Goal: Information Seeking & Learning: Understand process/instructions

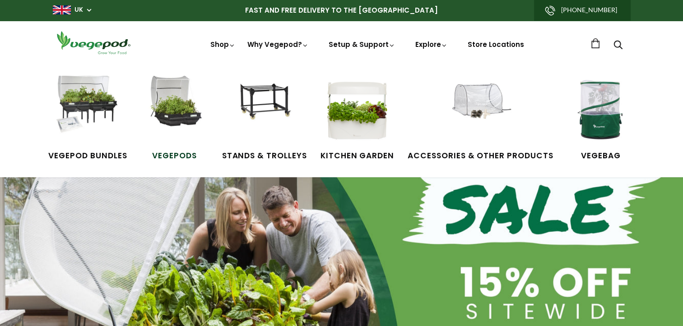
click at [186, 116] on img at bounding box center [175, 110] width 68 height 68
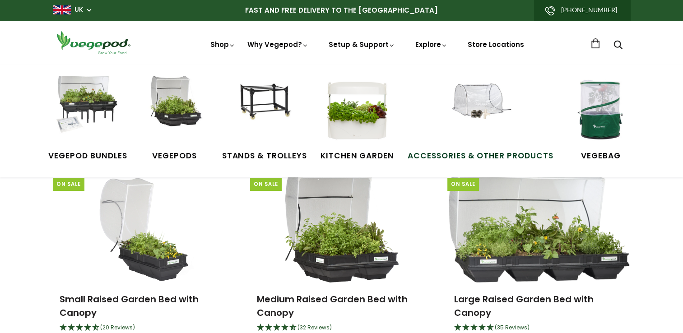
click at [475, 112] on img at bounding box center [481, 110] width 68 height 68
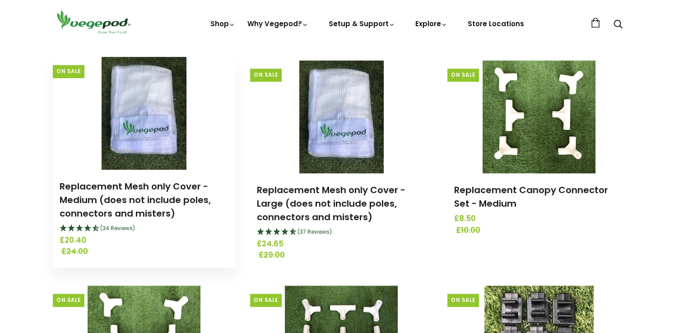
scroll to position [768, 0]
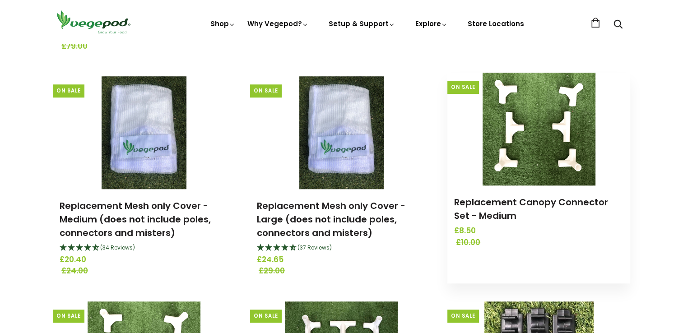
click at [569, 138] on img at bounding box center [539, 129] width 113 height 113
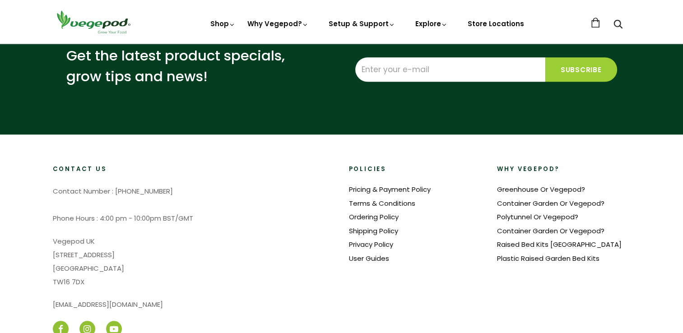
scroll to position [722, 0]
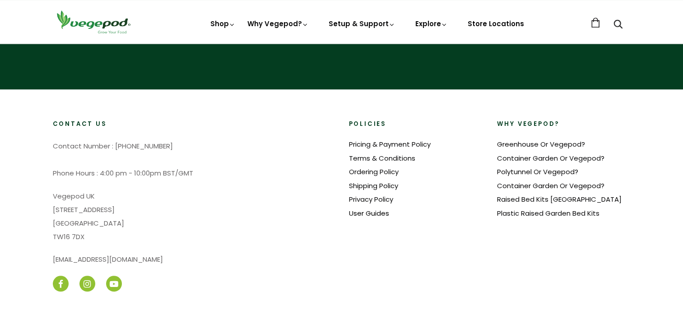
click at [375, 213] on link "User Guides" at bounding box center [369, 213] width 40 height 9
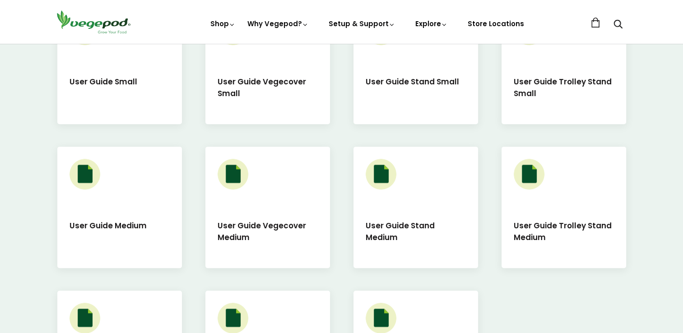
scroll to position [316, 0]
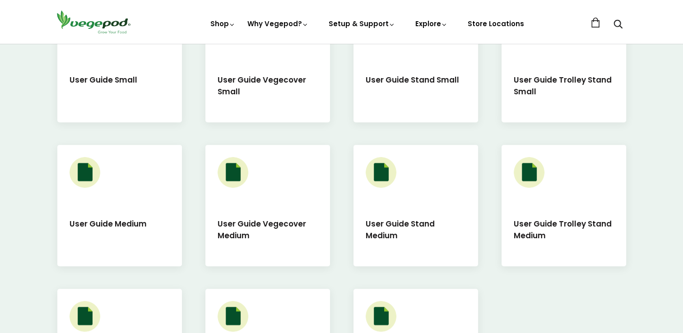
click at [107, 210] on div "User Guide Medium" at bounding box center [119, 206] width 125 height 122
click at [107, 220] on h5 "User Guide Medium" at bounding box center [120, 231] width 100 height 27
click at [268, 207] on div "User Guide Vegecover Medium" at bounding box center [267, 206] width 125 height 122
click at [236, 168] on img at bounding box center [233, 172] width 31 height 31
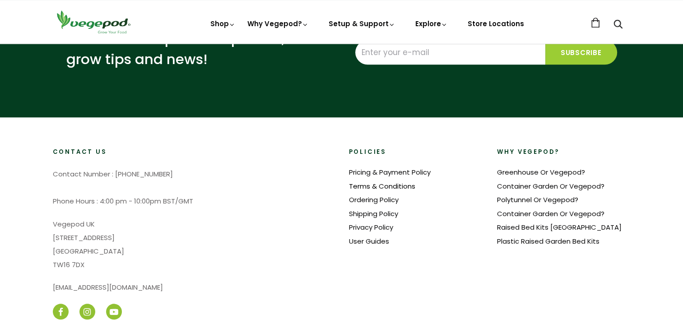
scroll to position [813, 0]
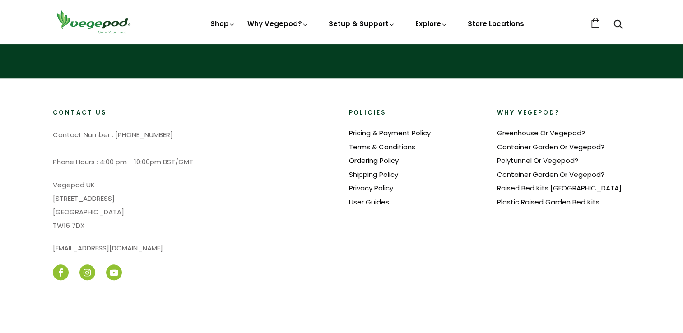
click at [375, 163] on link "Ordering Policy" at bounding box center [374, 160] width 50 height 9
click at [377, 174] on link "Shipping Policy" at bounding box center [373, 174] width 49 height 9
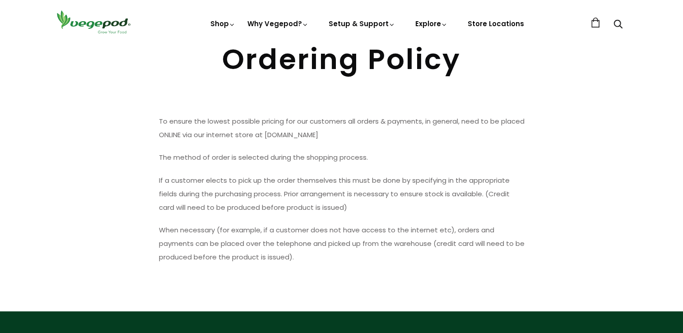
scroll to position [90, 0]
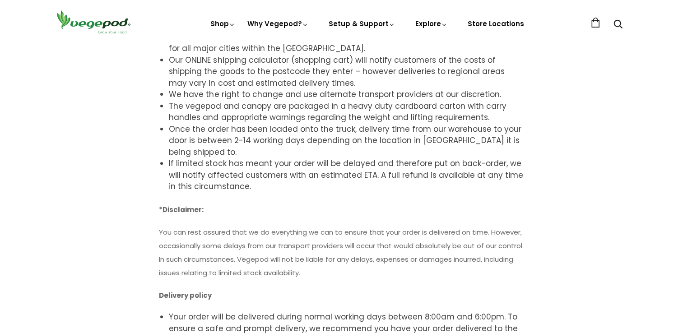
scroll to position [271, 0]
